Goal: Go to known website

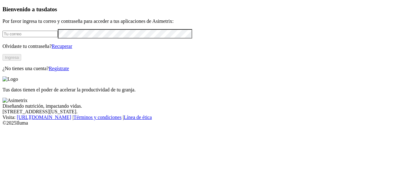
click at [58, 37] on input "email" at bounding box center [30, 34] width 55 height 7
type input "[PERSON_NAME][EMAIL_ADDRESS][PERSON_NAME][DOMAIN_NAME]"
click input "submit" at bounding box center [0, 0] width 0 height 0
